Goal: Task Accomplishment & Management: Manage account settings

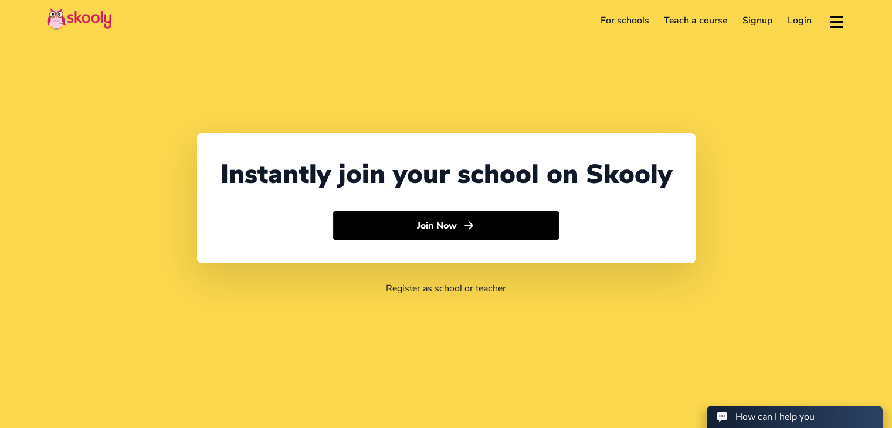
select select "91"
select select "[GEOGRAPHIC_DATA]"
select select "[GEOGRAPHIC_DATA]/[GEOGRAPHIC_DATA]"
click at [805, 19] on link "Login" at bounding box center [799, 20] width 39 height 19
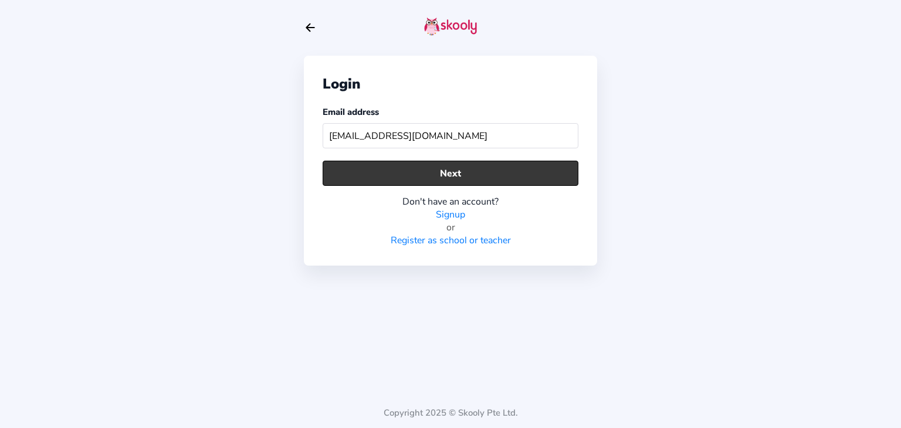
type input "[EMAIL_ADDRESS][DOMAIN_NAME]"
click at [517, 174] on button "Next" at bounding box center [451, 173] width 256 height 25
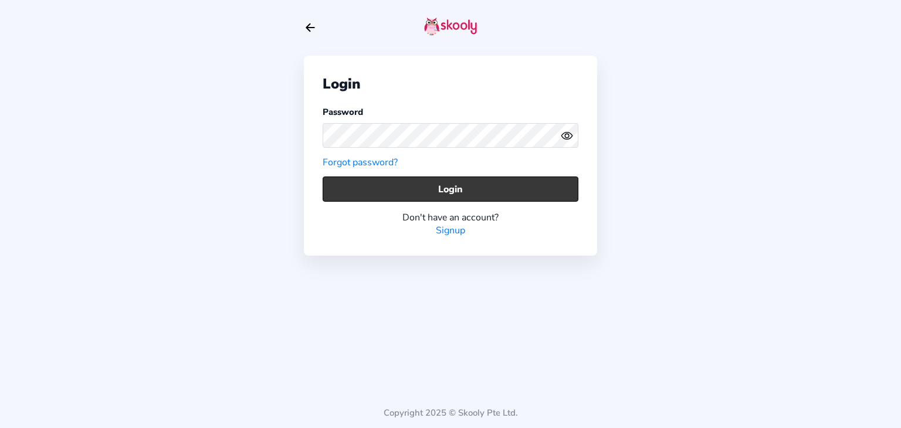
drag, startPoint x: 440, startPoint y: 172, endPoint x: 444, endPoint y: 188, distance: 15.8
click at [444, 188] on div "Login Password Forgot password? Login Don't have an account? Signup" at bounding box center [450, 156] width 293 height 200
click at [444, 188] on button "Login" at bounding box center [451, 189] width 256 height 25
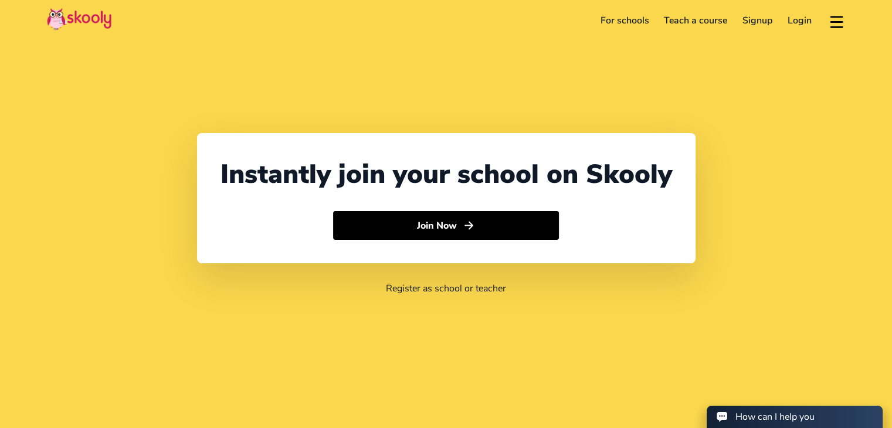
select select "91"
select select "[GEOGRAPHIC_DATA]"
select select "[GEOGRAPHIC_DATA]/[GEOGRAPHIC_DATA]"
click at [790, 25] on link "Login" at bounding box center [799, 20] width 39 height 19
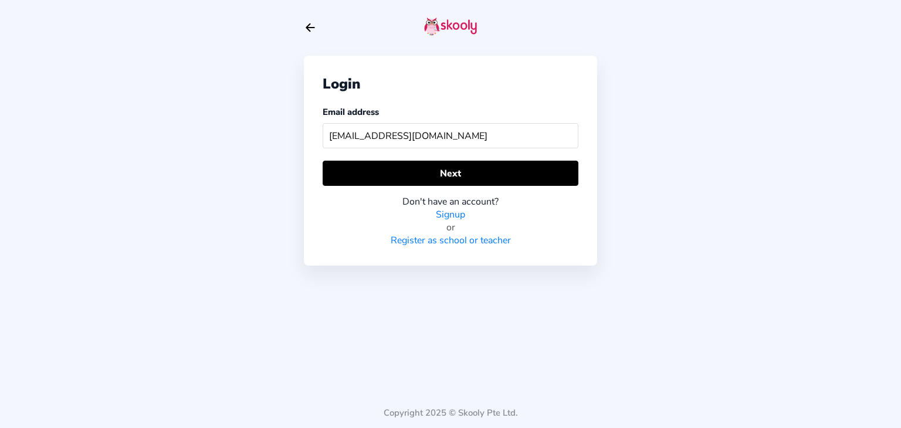
type input "[EMAIL_ADDRESS][DOMAIN_NAME]"
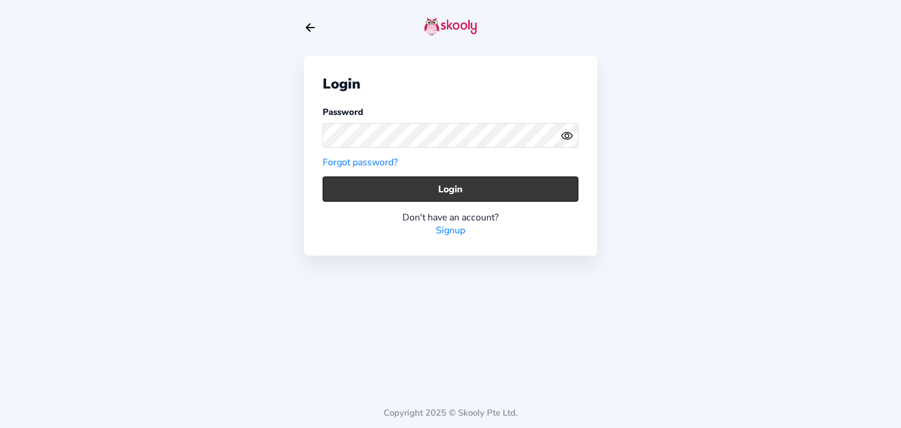
click at [534, 181] on button "Login" at bounding box center [451, 189] width 256 height 25
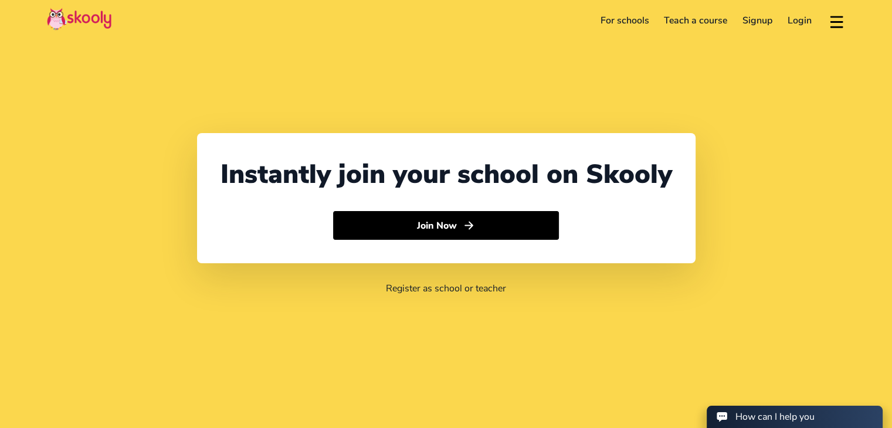
select select "91"
select select "[GEOGRAPHIC_DATA]"
select select "[GEOGRAPHIC_DATA]/[GEOGRAPHIC_DATA]"
